Goal: Task Accomplishment & Management: Complete application form

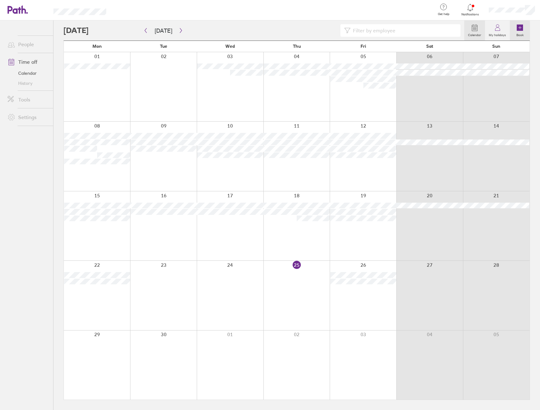
click at [519, 28] on icon at bounding box center [520, 28] width 6 height 6
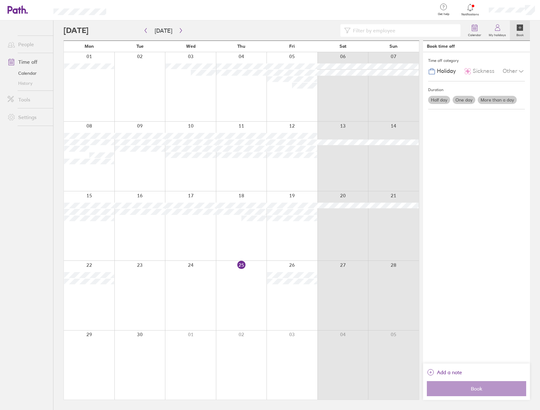
click at [440, 101] on label "Half day" at bounding box center [439, 100] width 22 height 8
click at [0, 0] on input "Half day" at bounding box center [0, 0] width 0 height 0
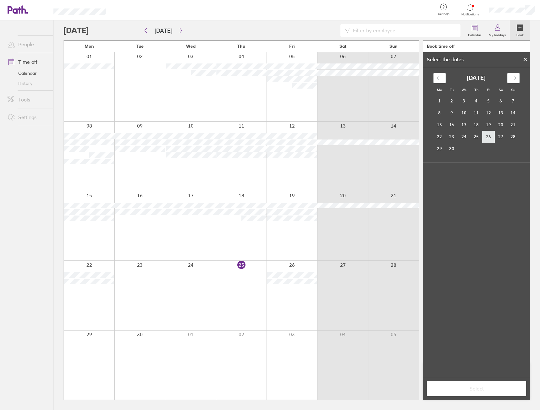
click at [486, 138] on td "26" at bounding box center [489, 137] width 12 height 12
click at [491, 204] on label "Afternoon" at bounding box center [488, 205] width 25 height 8
click at [0, 0] on input "Afternoon" at bounding box center [0, 0] width 0 height 0
click at [476, 393] on button "Select" at bounding box center [476, 388] width 99 height 15
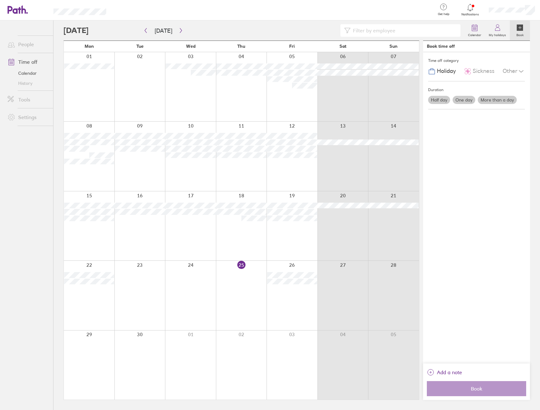
click at [439, 97] on label "Half day" at bounding box center [439, 100] width 22 height 8
click at [0, 0] on input "Half day" at bounding box center [0, 0] width 0 height 0
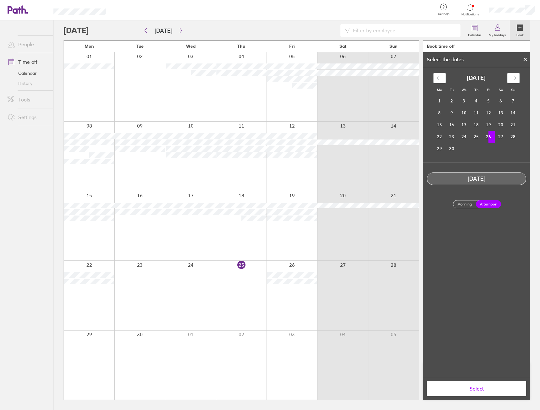
click at [489, 392] on button "Select" at bounding box center [476, 388] width 99 height 15
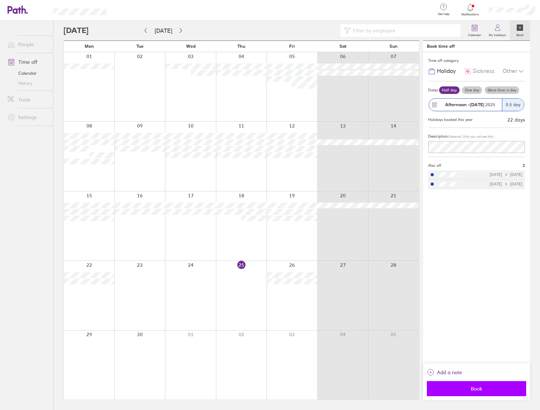
click at [467, 390] on span "Book" at bounding box center [476, 389] width 91 height 6
